Goal: Check status

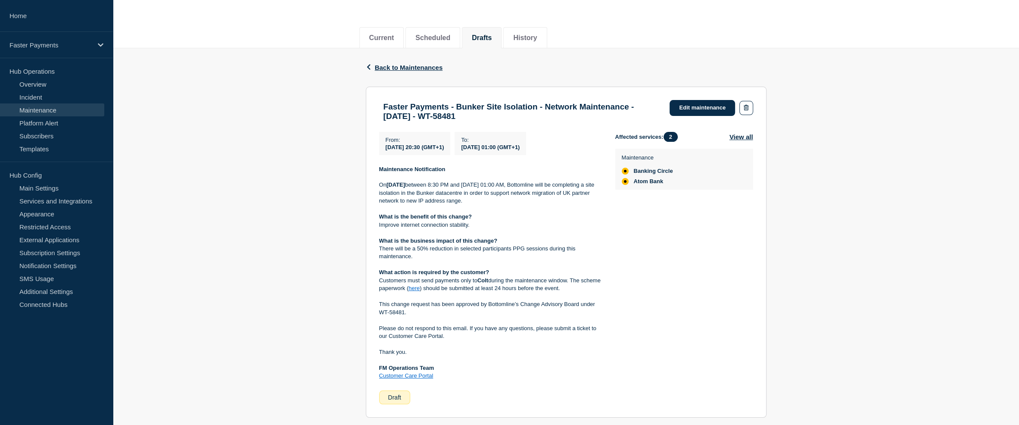
scroll to position [86, 0]
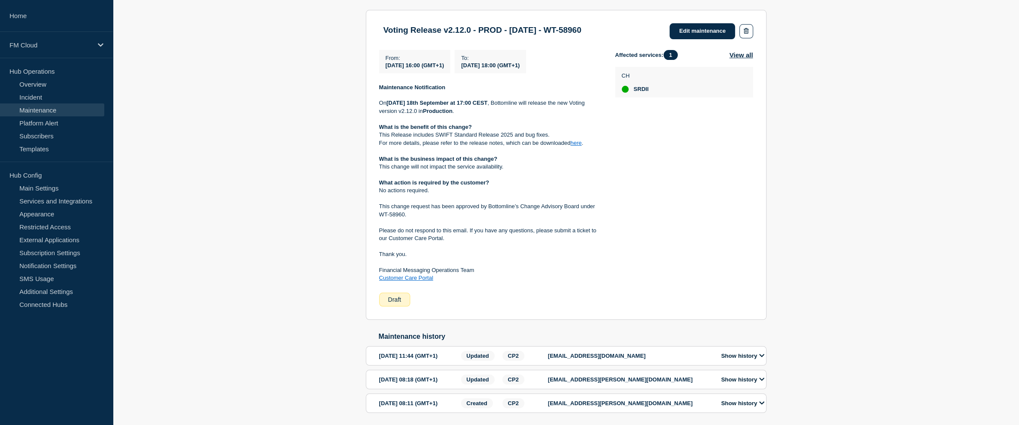
scroll to position [172, 0]
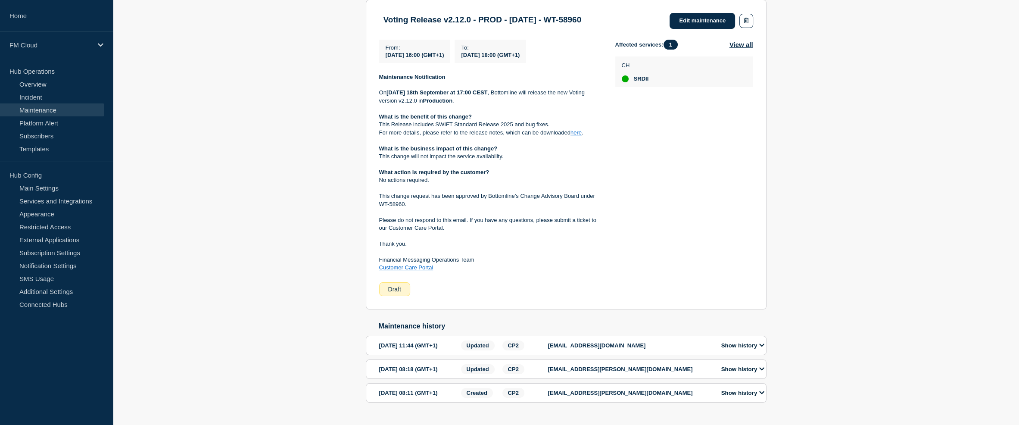
click at [579, 133] on link "here" at bounding box center [576, 132] width 11 height 6
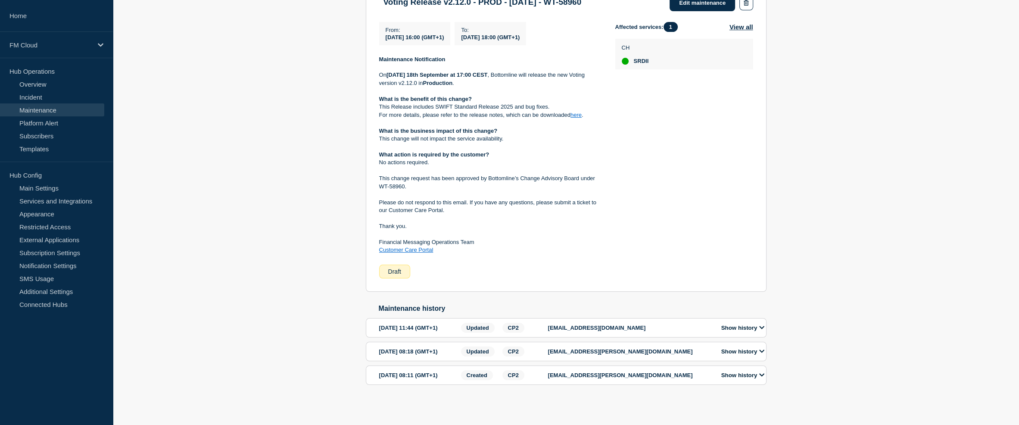
scroll to position [210, 0]
drag, startPoint x: 221, startPoint y: 126, endPoint x: 193, endPoint y: 11, distance: 118.3
click at [219, 125] on div "Back Back to Maintenances Voting Release v2.12.0 - PROD - [DATE] - WT-58960 Fro…" at bounding box center [566, 178] width 906 height 469
